Goal: Task Accomplishment & Management: Use online tool/utility

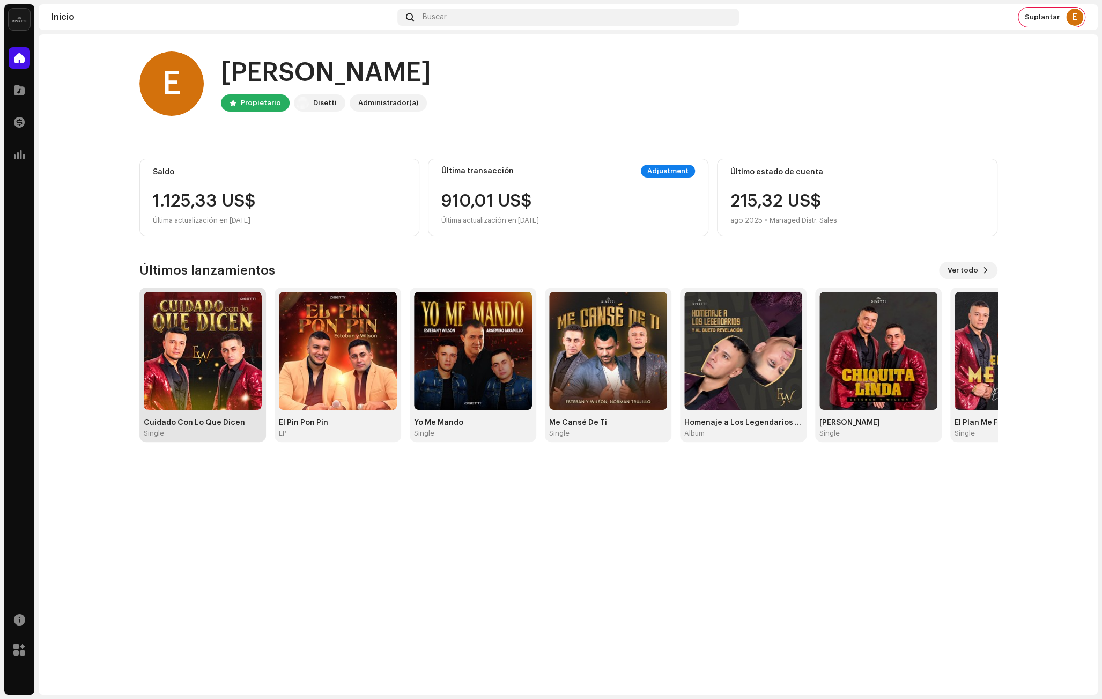
click at [228, 384] on img at bounding box center [203, 351] width 118 height 118
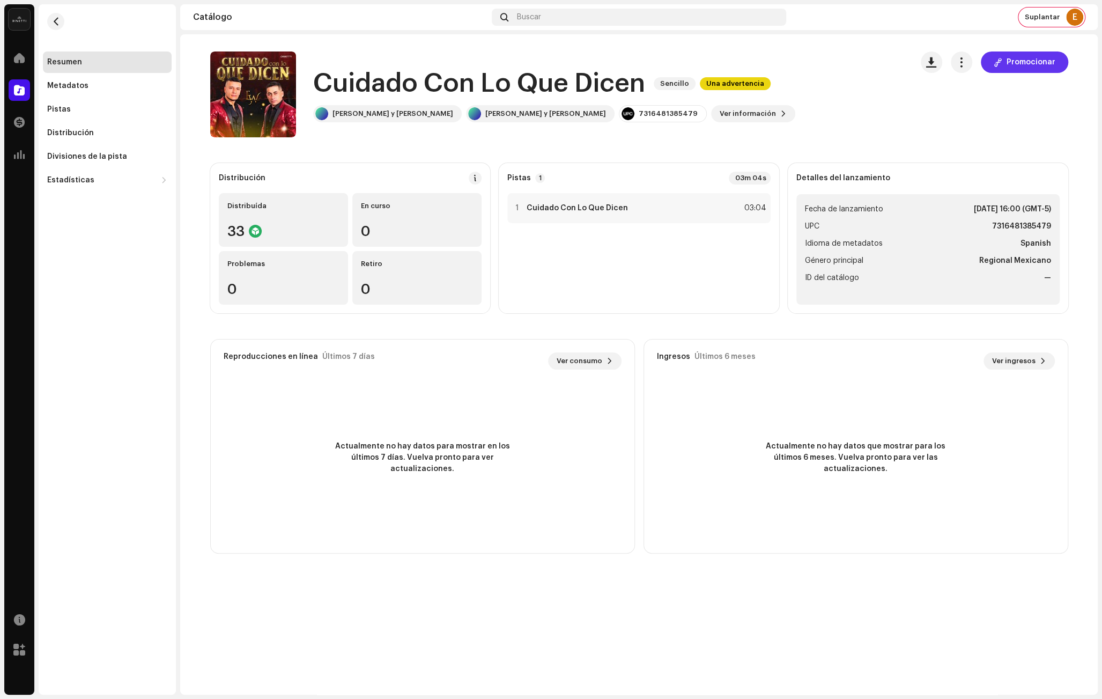
click at [1030, 69] on span "Promocionar" at bounding box center [1031, 61] width 49 height 21
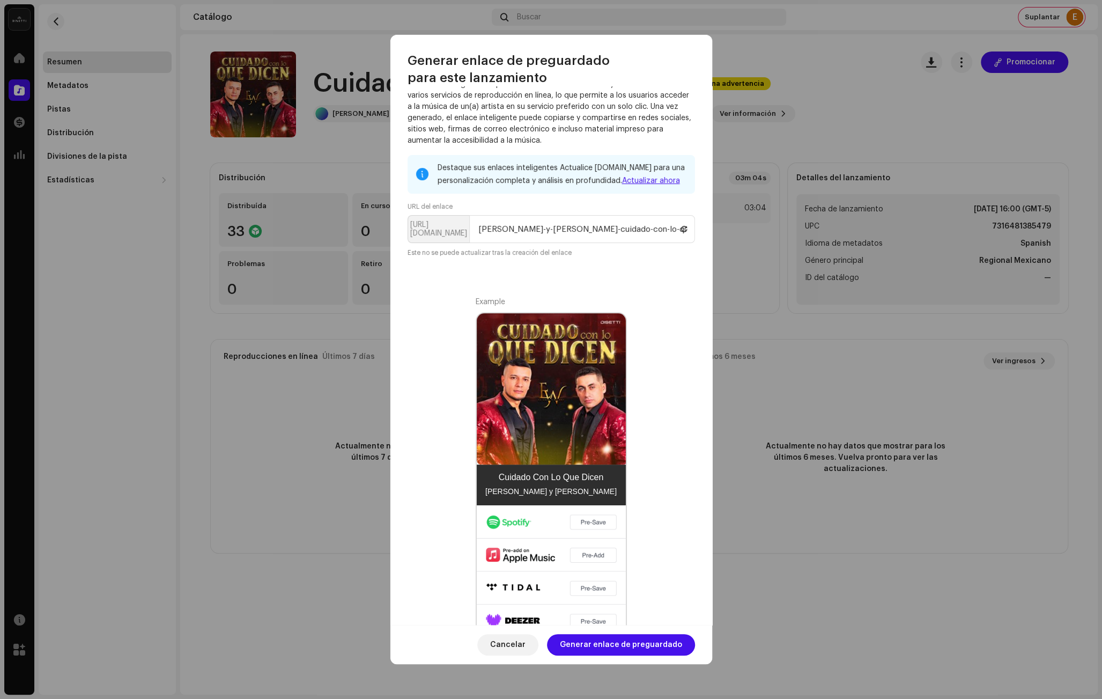
scroll to position [31, 0]
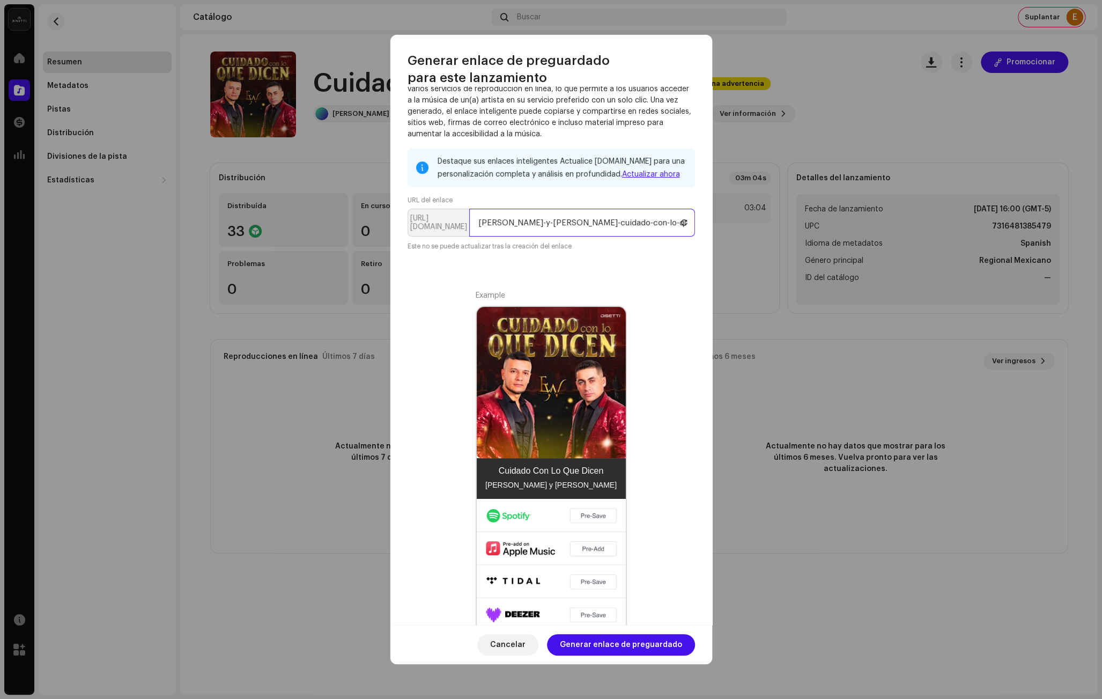
drag, startPoint x: 578, startPoint y: 223, endPoint x: 419, endPoint y: 213, distance: 158.5
click at [419, 213] on p-inputgroup "[URL][DOMAIN_NAME] [PERSON_NAME]-y-[PERSON_NAME]-cuidado-con-lo-que-dicen" at bounding box center [551, 223] width 287 height 28
click at [628, 231] on input "[PERSON_NAME]-y-[PERSON_NAME]-cuidado-con-lo-que-dicen" at bounding box center [582, 223] width 226 height 28
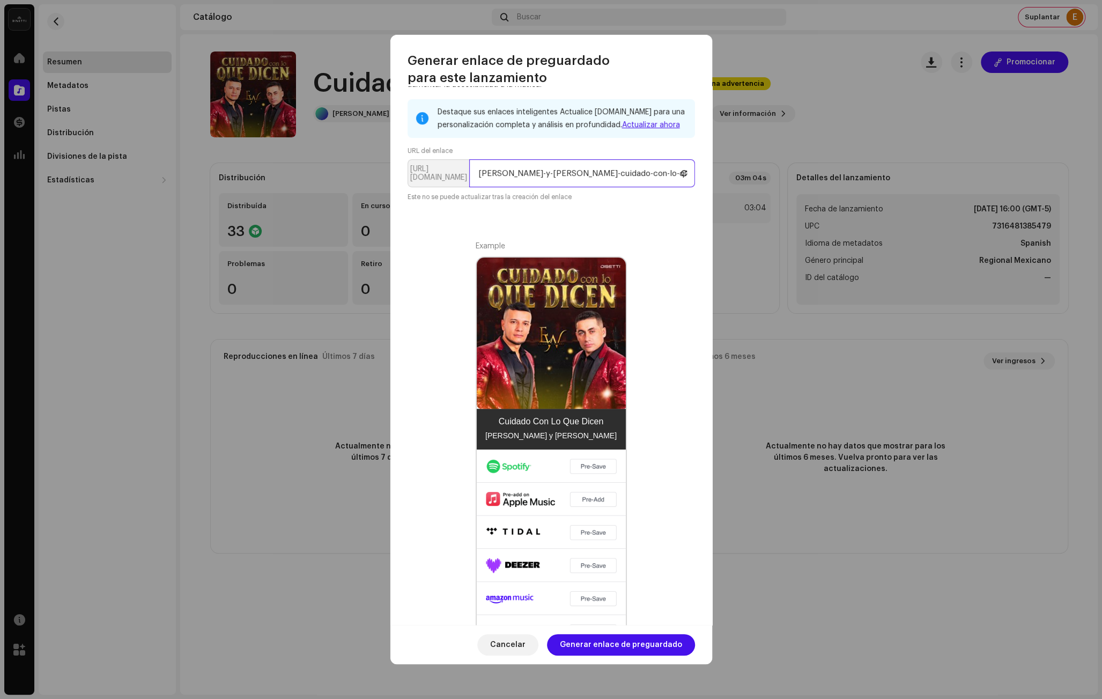
click at [513, 174] on input "[PERSON_NAME]-y-[PERSON_NAME]-cuidado-con-lo-que-dicen" at bounding box center [582, 173] width 226 height 28
click at [630, 172] on input "[PERSON_NAME]-y-[PERSON_NAME]-cuidado-con-lo-que-dicen" at bounding box center [582, 173] width 226 height 28
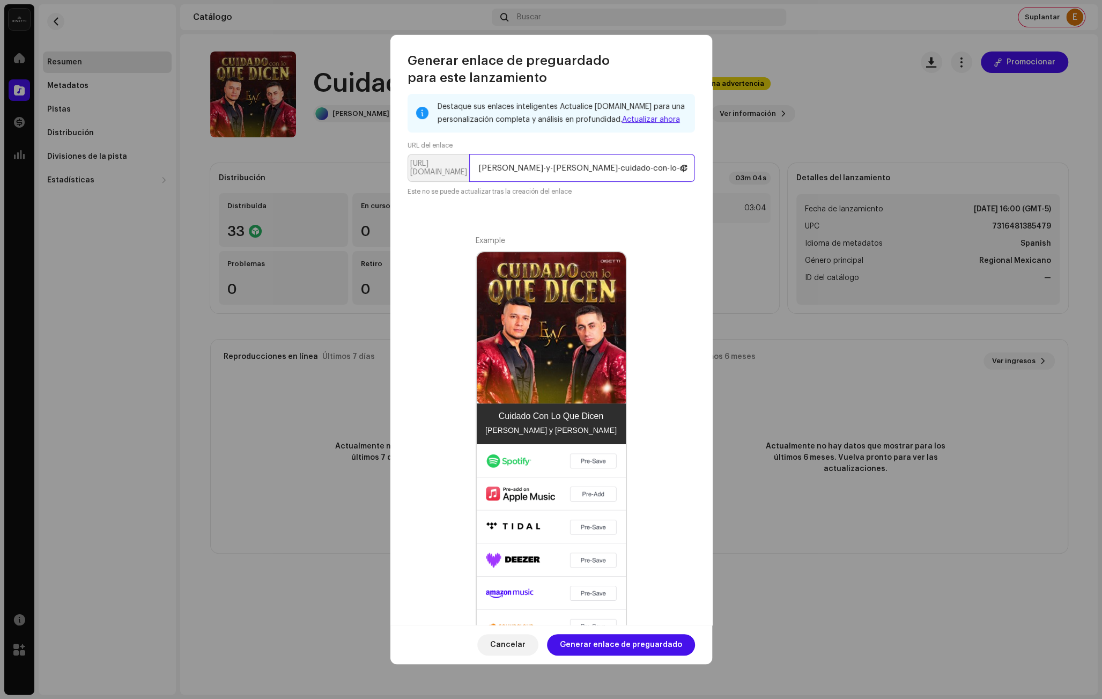
drag, startPoint x: 544, startPoint y: 170, endPoint x: 388, endPoint y: 161, distance: 156.3
click at [392, 161] on div "Un enlace inteligente simplifica la distribución de música y consolida enlaces …" at bounding box center [551, 355] width 322 height 538
type input "cuidado-con-lo-que-dicen"
click at [573, 204] on div "Destaque sus enlaces inteligentes Actualice [DOMAIN_NAME] para una personalizac…" at bounding box center [551, 368] width 287 height 549
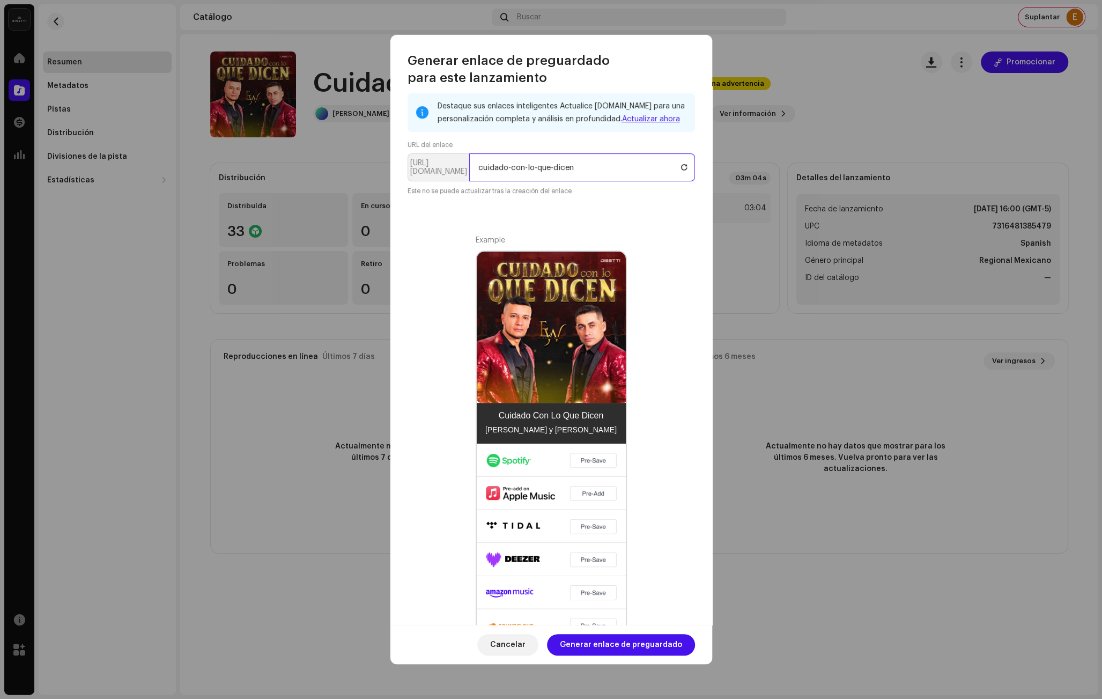
click at [579, 171] on input "cuidado-con-lo-que-dicen" at bounding box center [582, 167] width 226 height 28
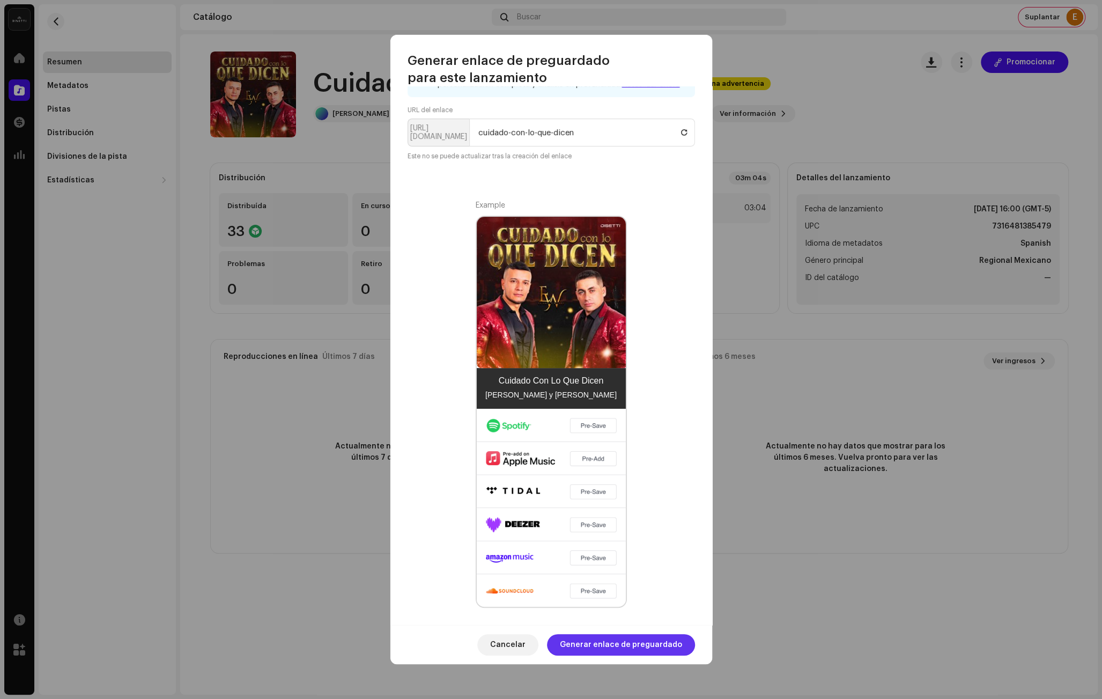
click at [629, 634] on span "Generar enlace de preguardado" at bounding box center [621, 644] width 122 height 21
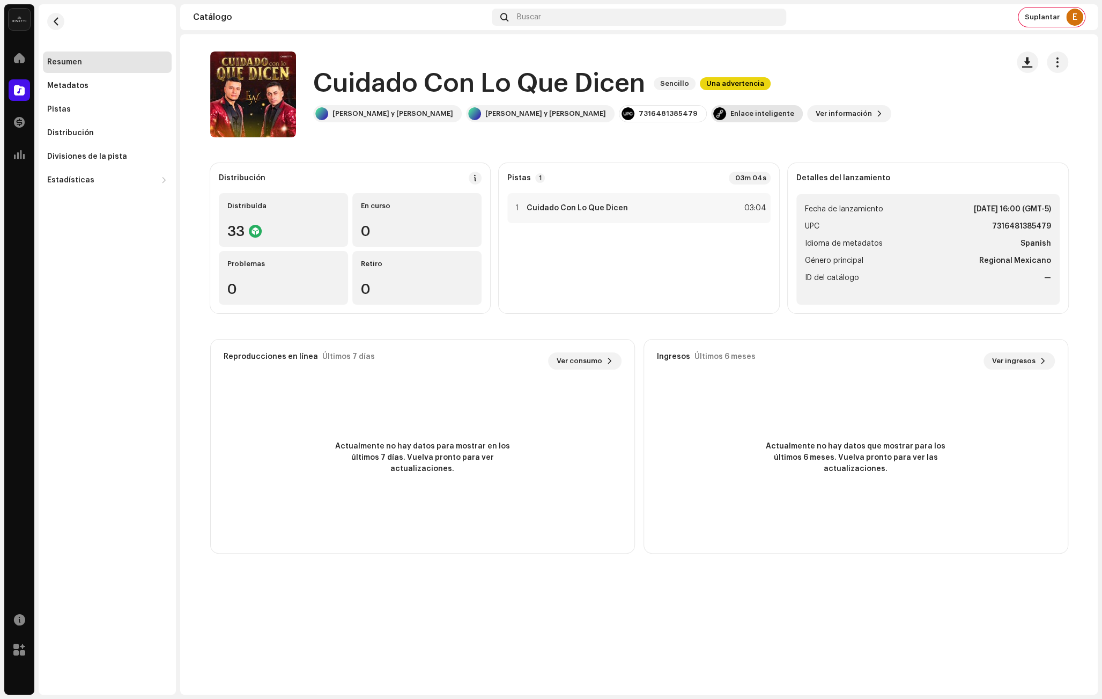
click at [711, 118] on div "Enlace inteligente" at bounding box center [757, 113] width 92 height 17
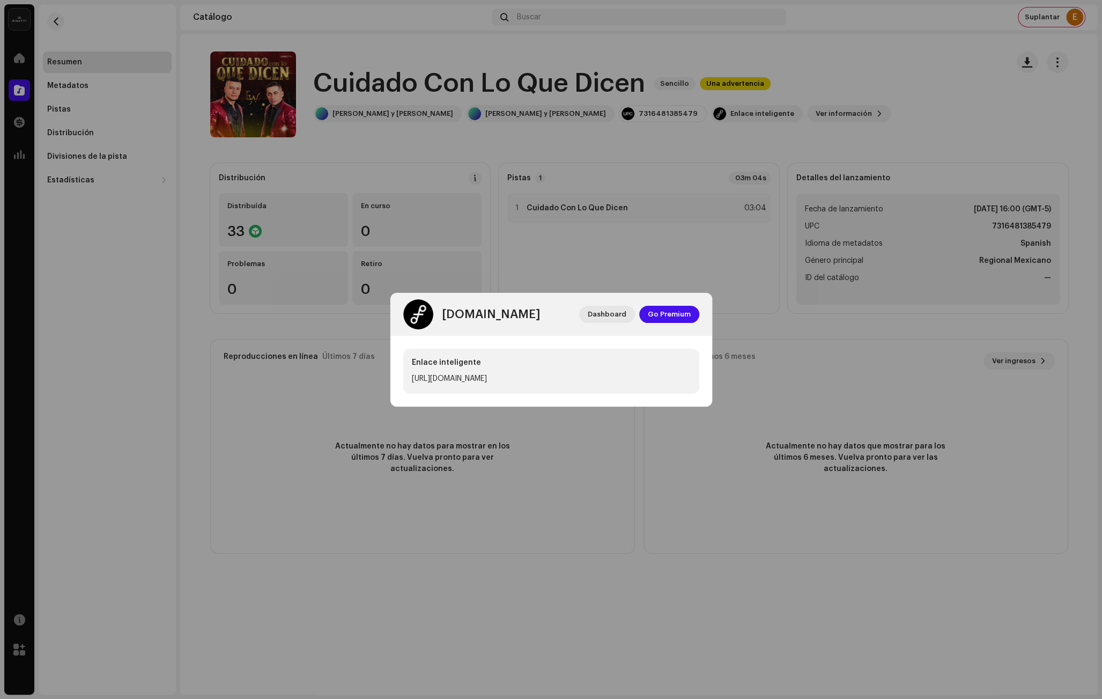
click at [684, 343] on div "Enlace inteligente [URL][DOMAIN_NAME]" at bounding box center [551, 371] width 322 height 71
click at [691, 359] on div "Enlace inteligente [URL][DOMAIN_NAME]" at bounding box center [551, 371] width 296 height 45
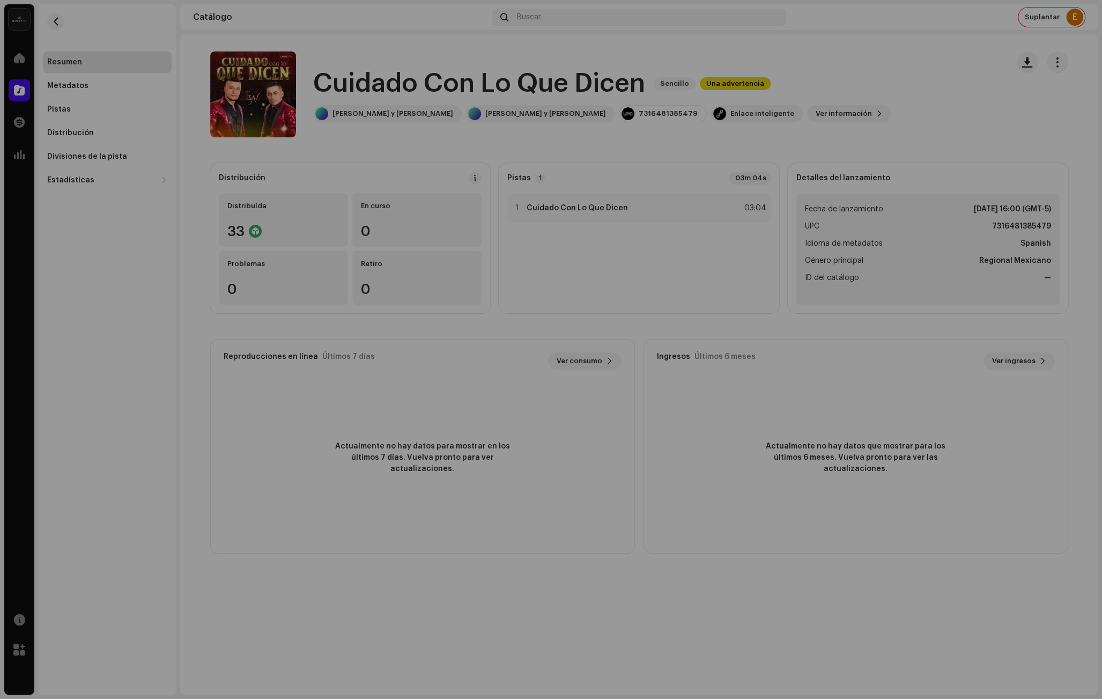
click at [238, 420] on div "[DOMAIN_NAME] Dashboard Go Premium Enlace inteligente [URL][DOMAIN_NAME]" at bounding box center [551, 349] width 1102 height 699
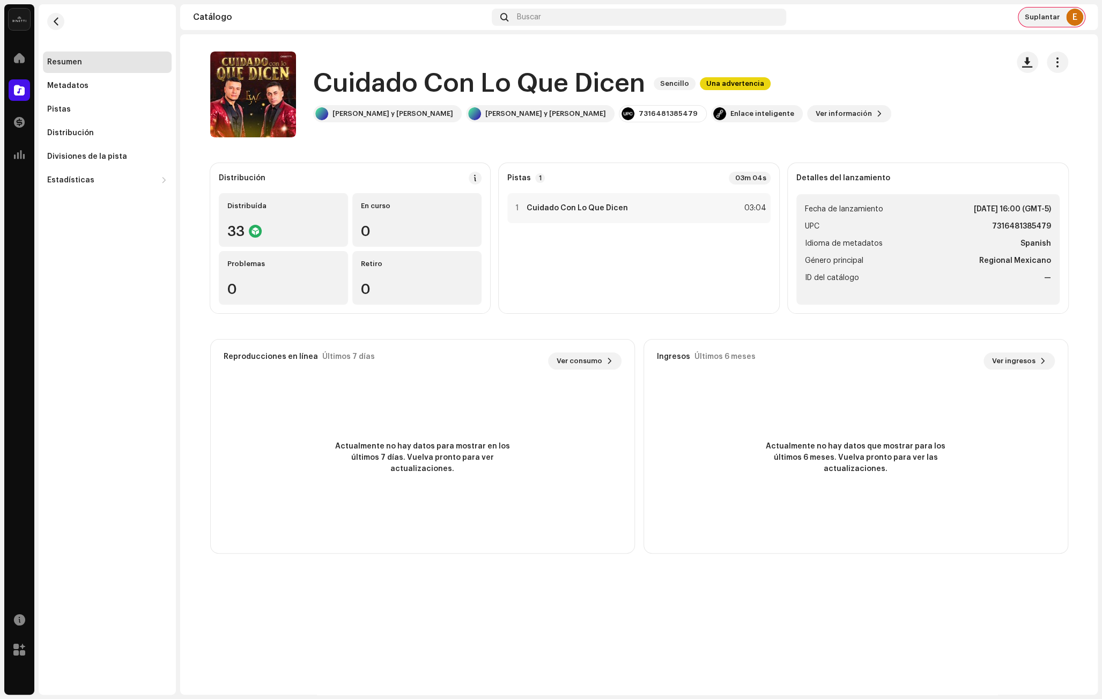
click at [1045, 14] on span "Suplantar" at bounding box center [1042, 17] width 35 height 9
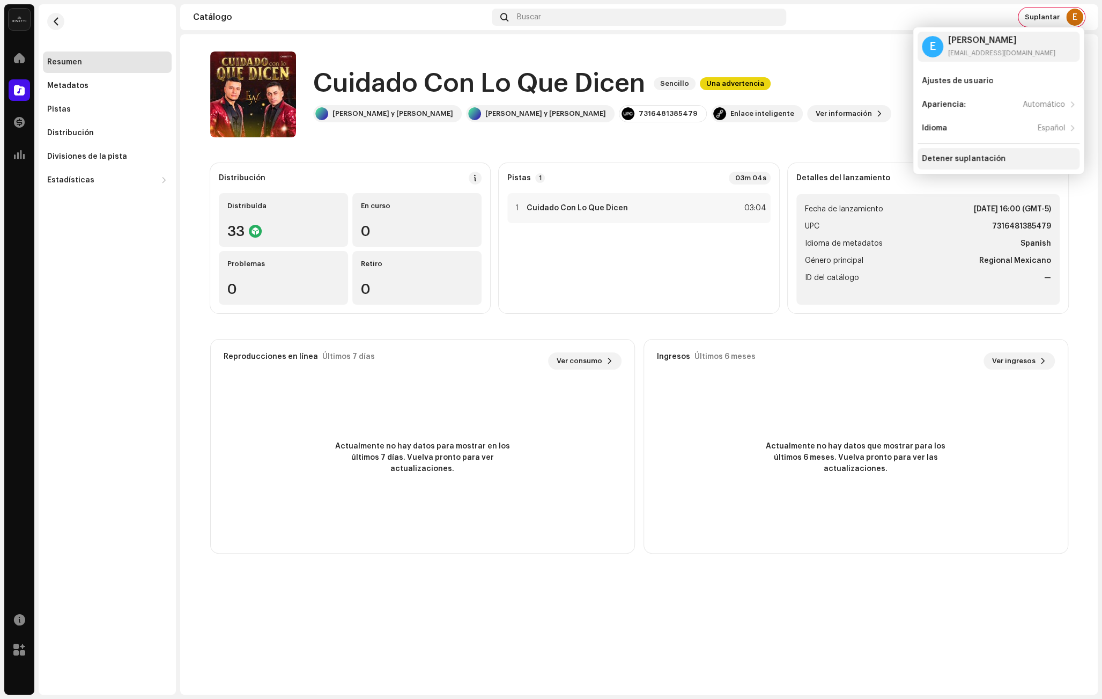
click at [936, 156] on div "Detener suplantación" at bounding box center [963, 158] width 83 height 9
